Goal: Task Accomplishment & Management: Complete application form

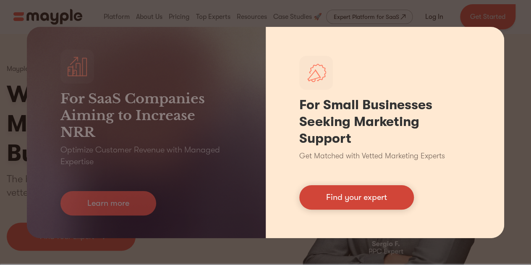
click at [342, 203] on link "Find your expert" at bounding box center [356, 197] width 114 height 24
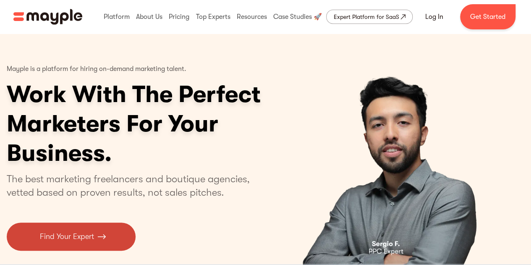
click at [70, 240] on p "Find Your Expert" at bounding box center [67, 236] width 54 height 11
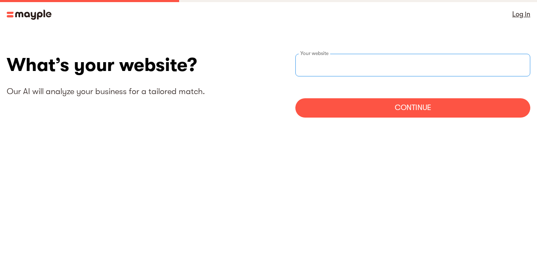
click at [334, 69] on input "text" at bounding box center [412, 65] width 235 height 23
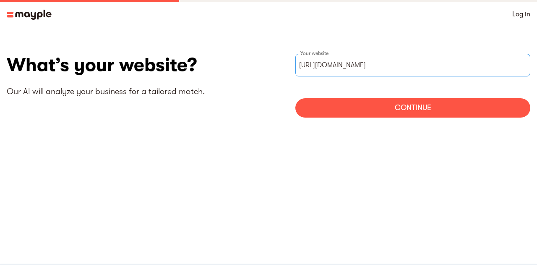
type input "[URL][DOMAIN_NAME]"
click at [353, 106] on div "Continue" at bounding box center [412, 107] width 235 height 19
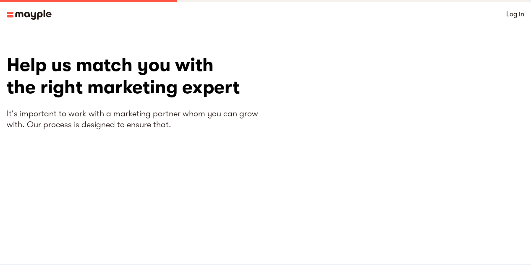
click at [27, 14] on img at bounding box center [29, 15] width 45 height 10
